Goal: Task Accomplishment & Management: Manage account settings

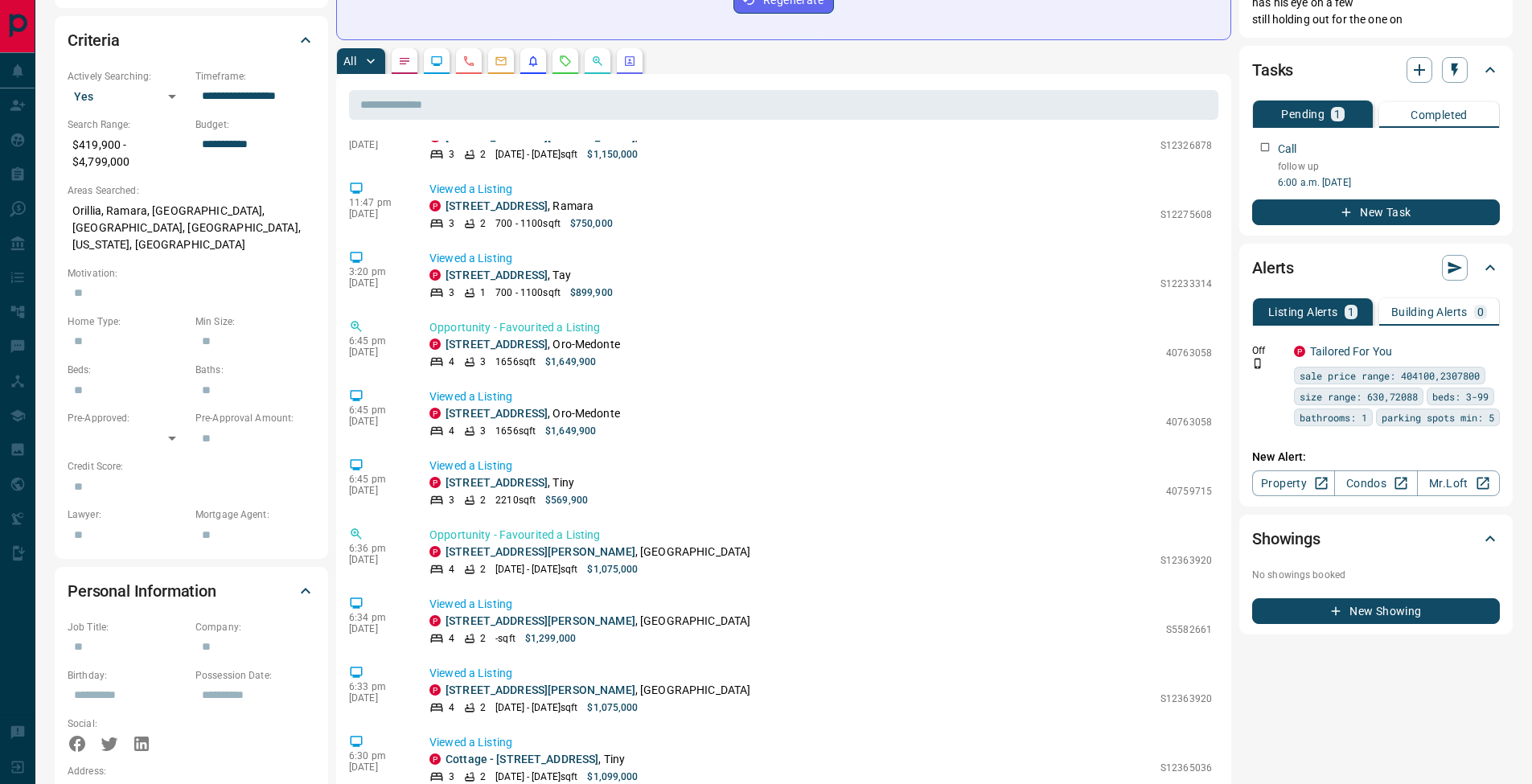
scroll to position [4613, 0]
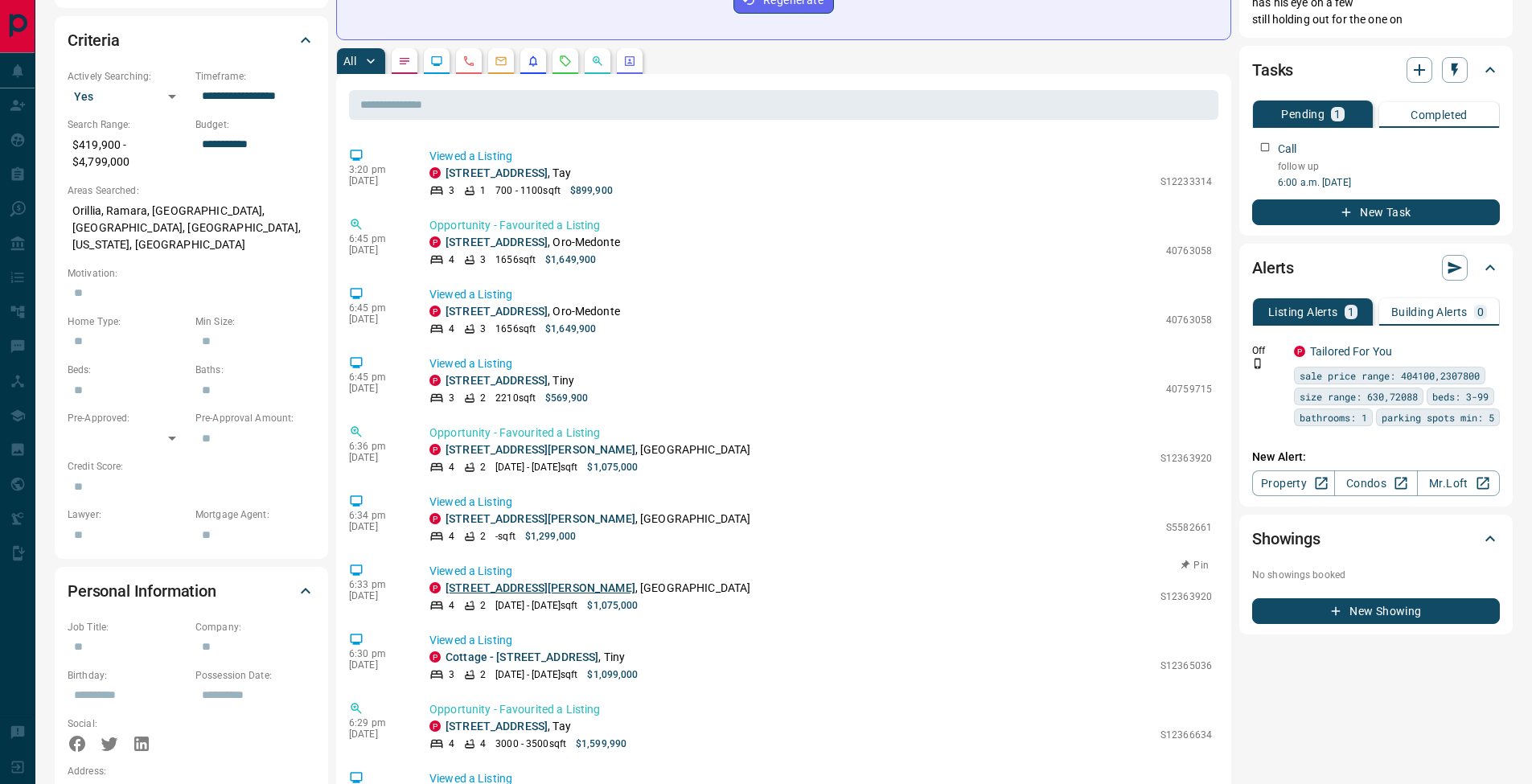
click at [495, 585] on link "[STREET_ADDRESS][PERSON_NAME]" at bounding box center [540, 588] width 190 height 13
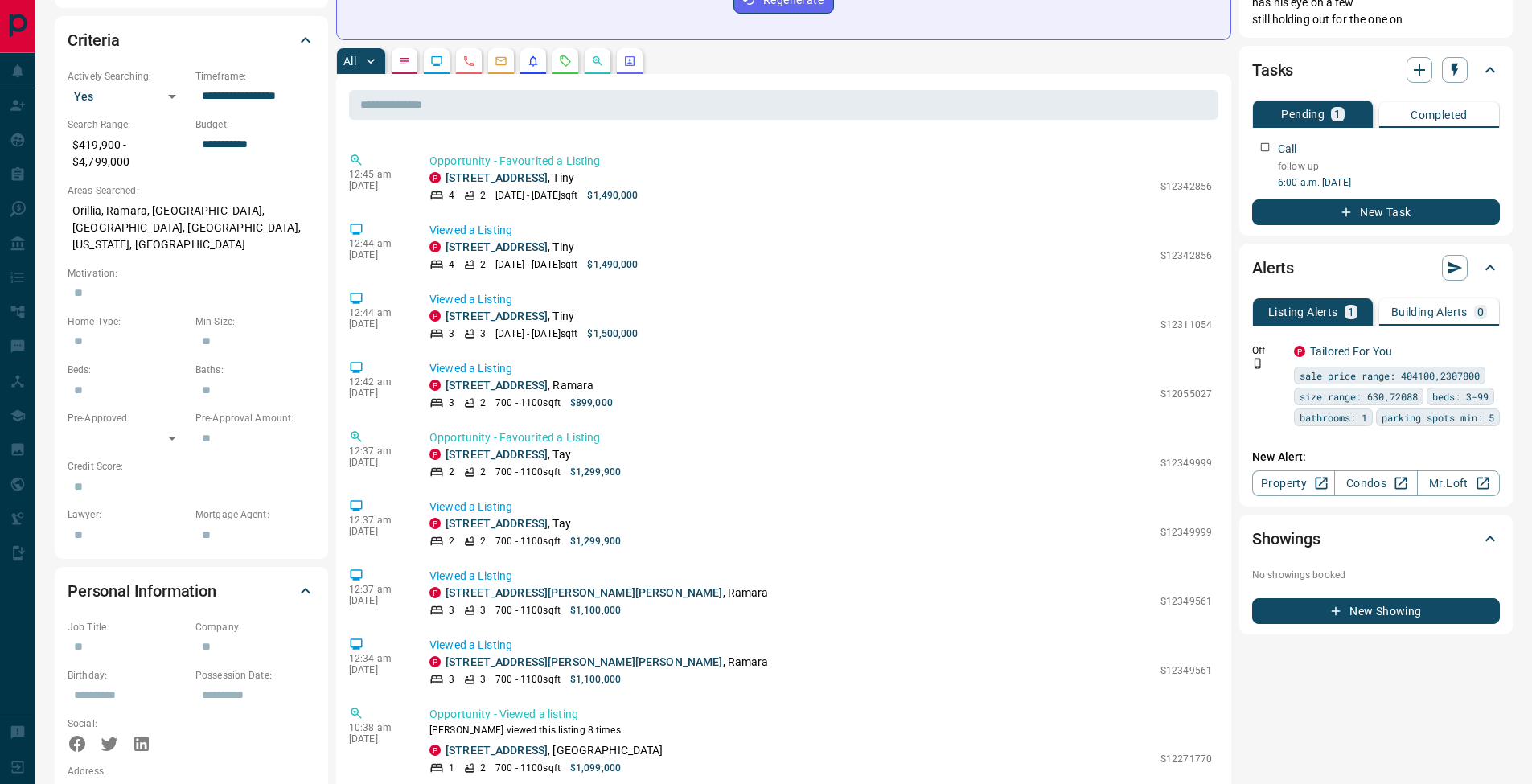
scroll to position [6461, 0]
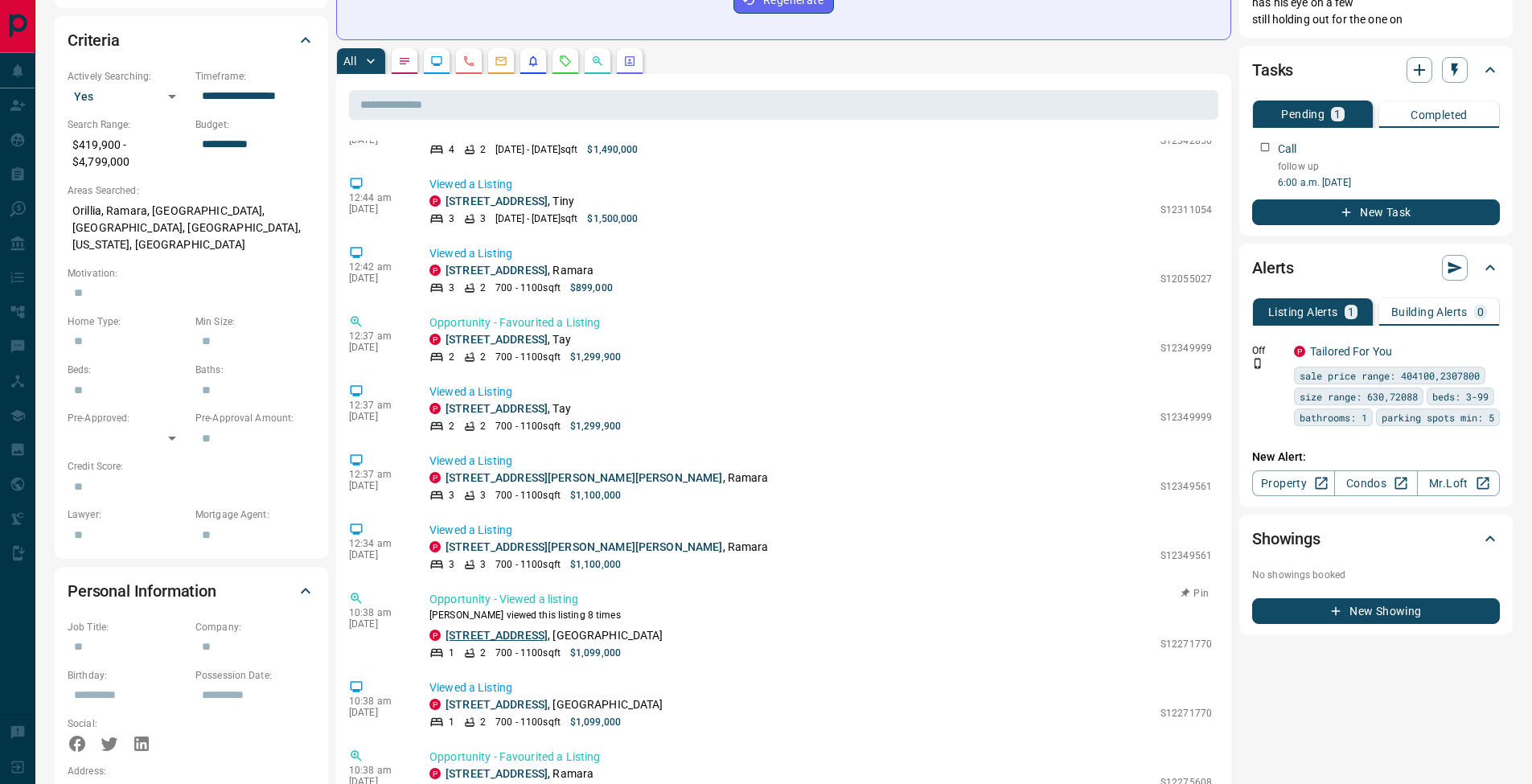
click at [533, 638] on link "[STREET_ADDRESS]" at bounding box center [496, 634] width 102 height 13
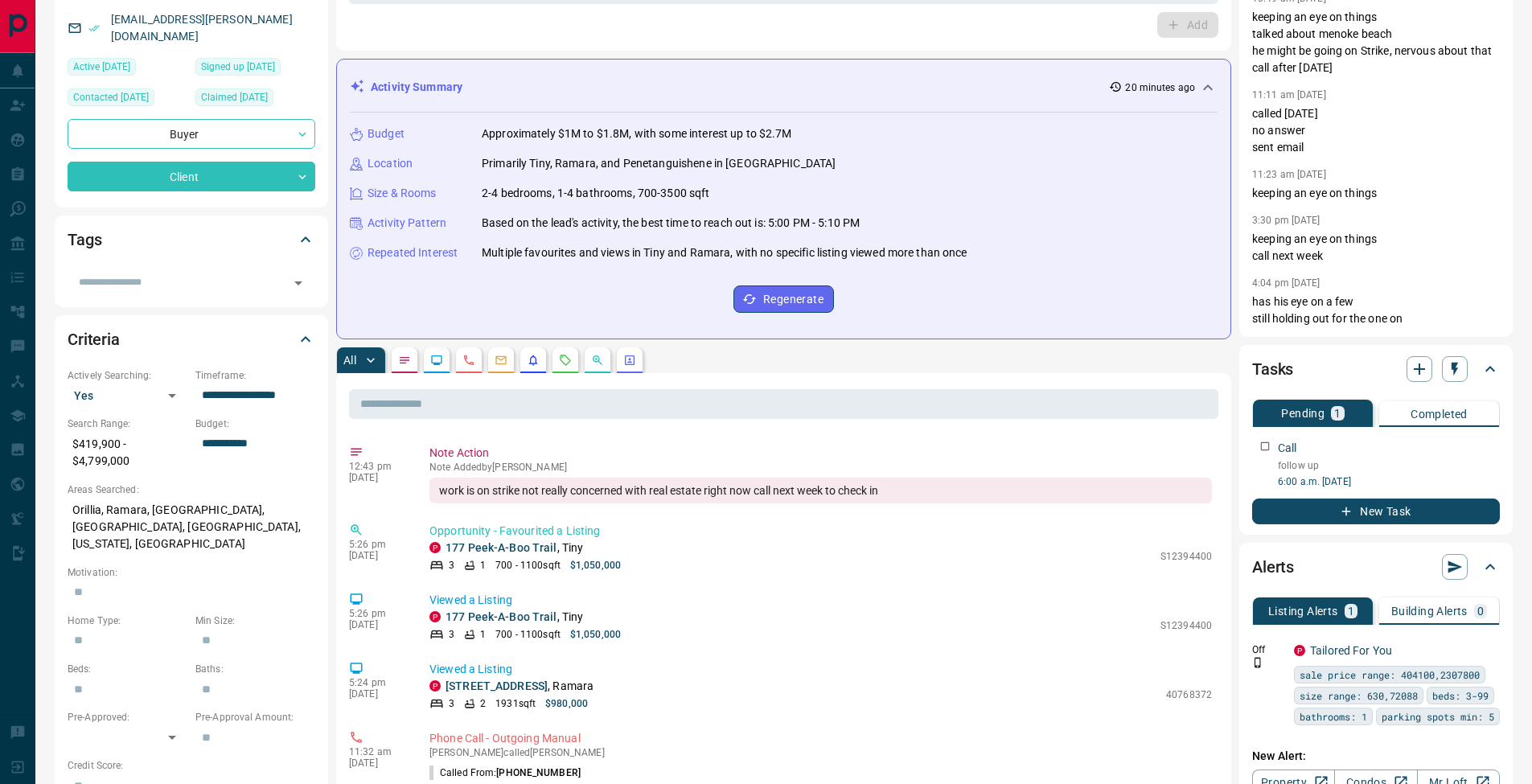
scroll to position [0, 0]
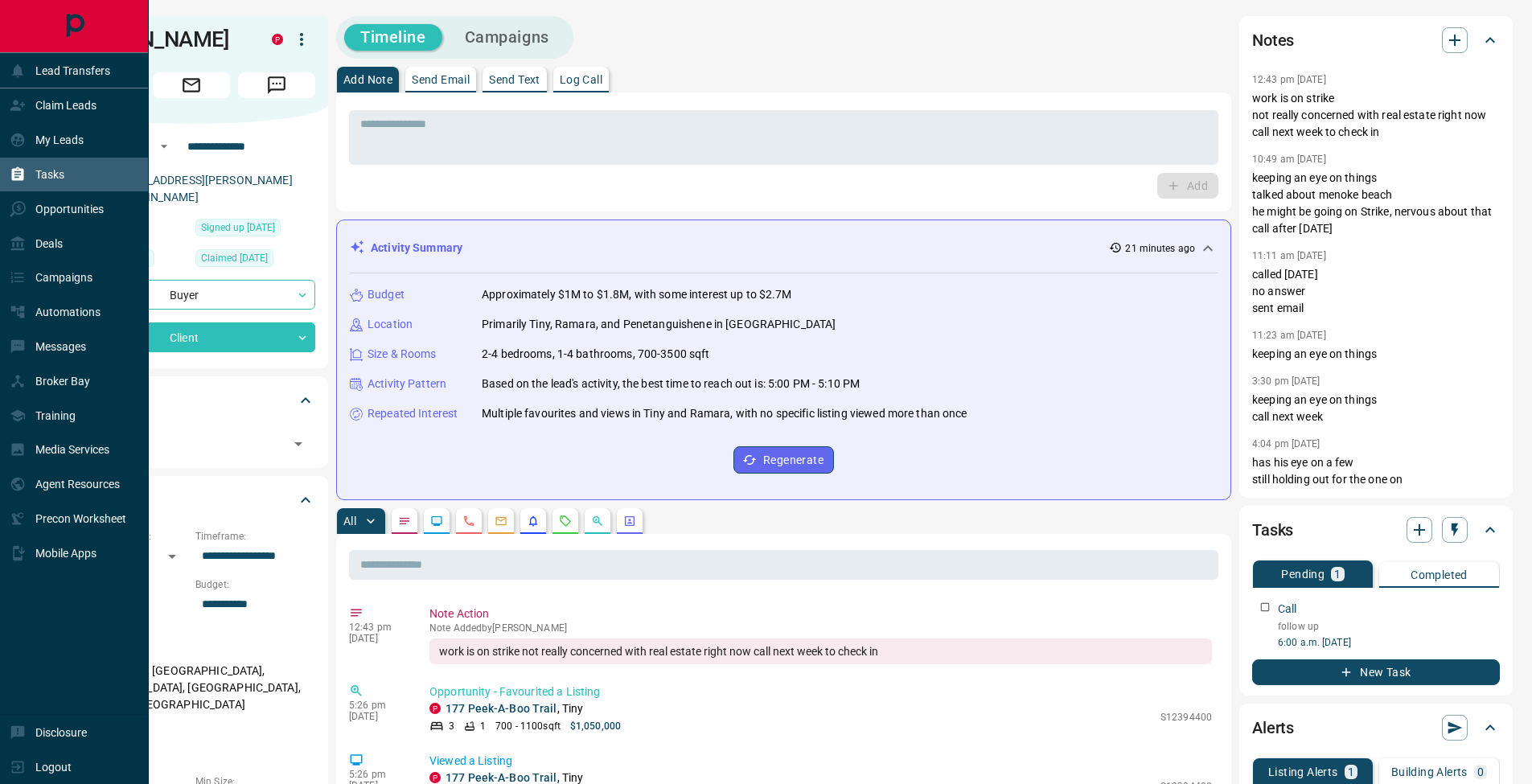
click at [25, 178] on icon at bounding box center [17, 175] width 16 height 16
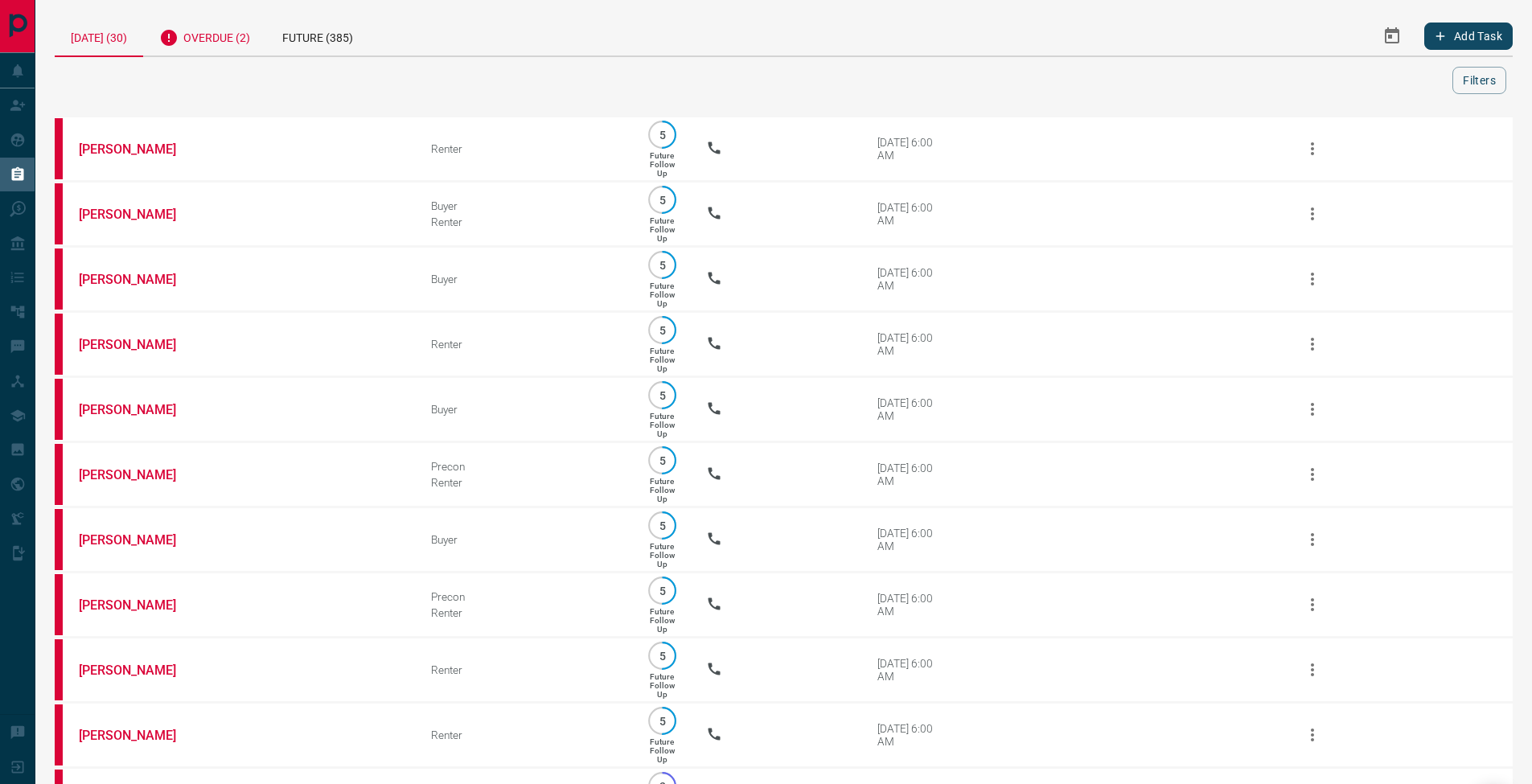
click at [250, 41] on div "Overdue (2)" at bounding box center [205, 36] width 123 height 40
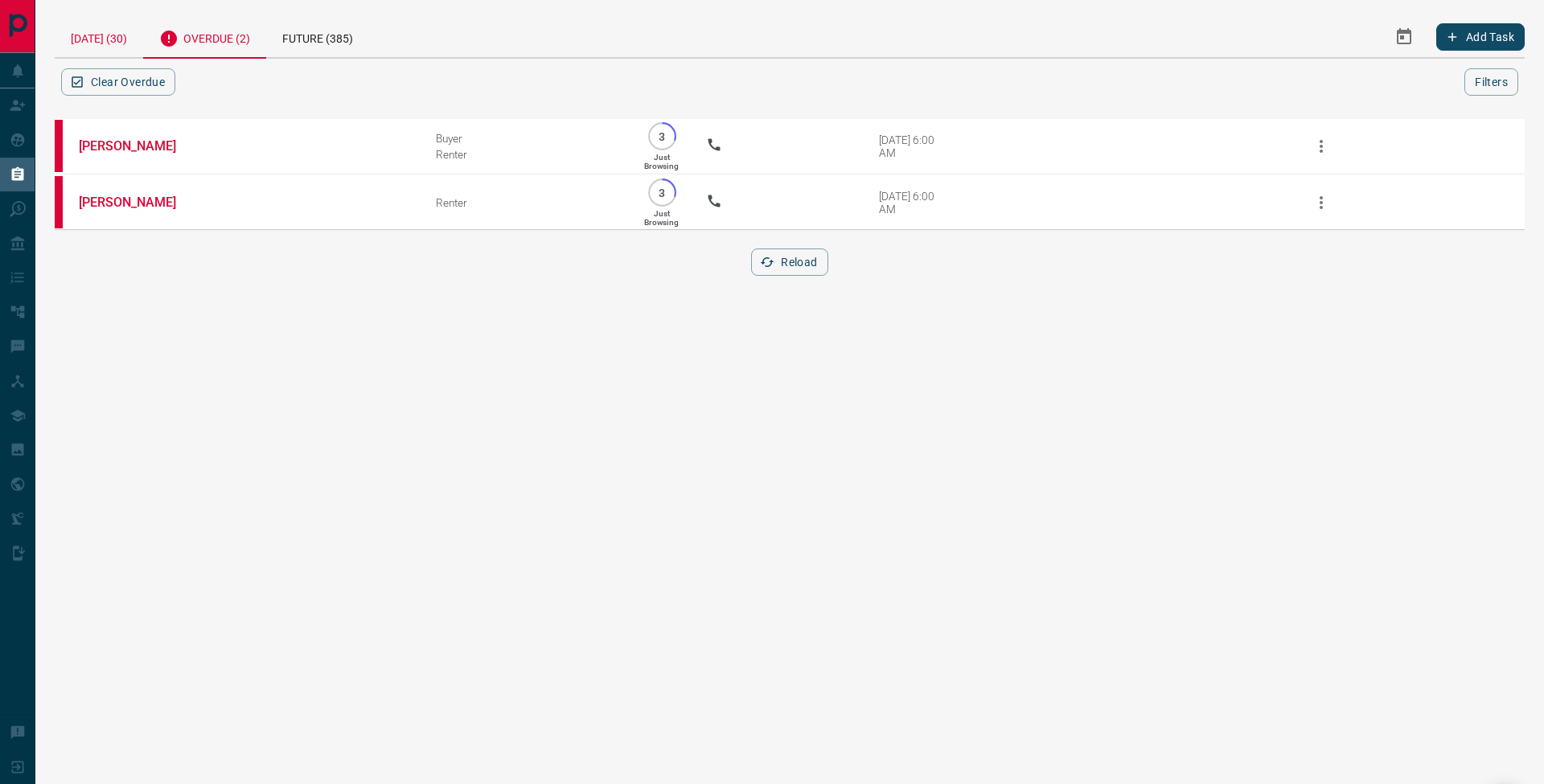
click at [134, 52] on div "[DATE] (30)" at bounding box center [99, 36] width 88 height 41
